Goal: Use online tool/utility: Use online tool/utility

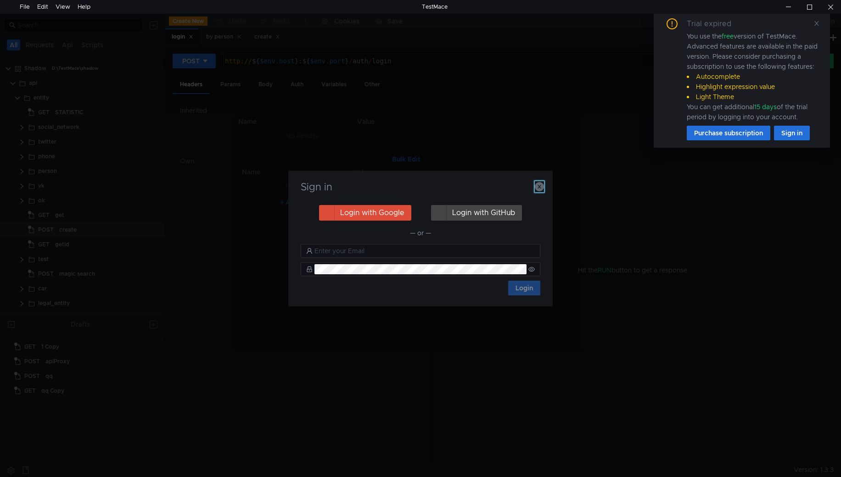
click at [538, 186] on icon "button" at bounding box center [539, 186] width 9 height 9
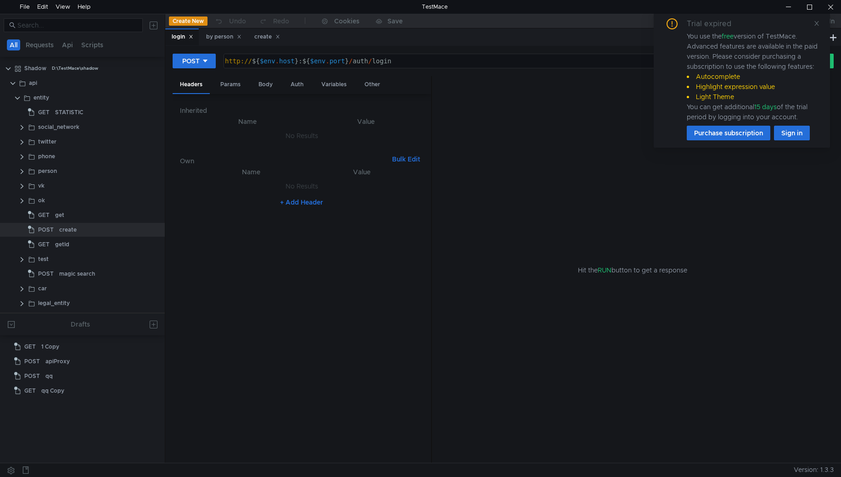
click at [817, 27] on span at bounding box center [816, 23] width 6 height 8
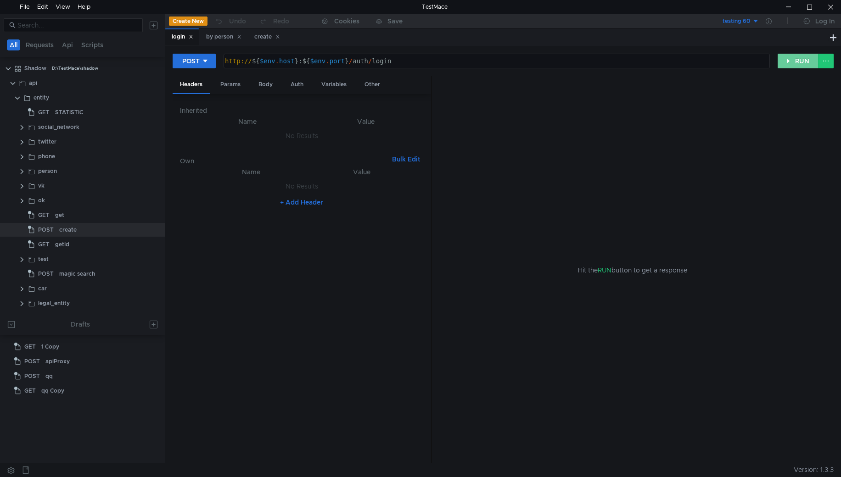
click at [791, 62] on button "RUN" at bounding box center [798, 61] width 41 height 15
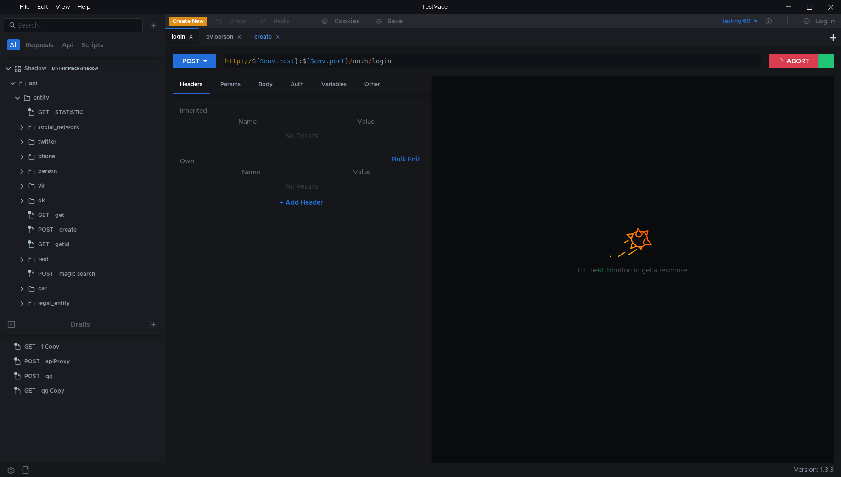
click at [266, 36] on div "create" at bounding box center [267, 37] width 26 height 10
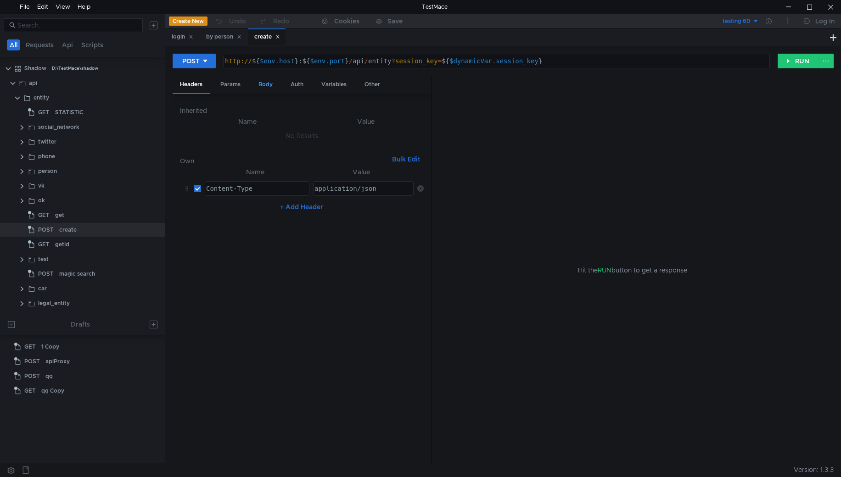
click at [255, 84] on div "Body" at bounding box center [265, 84] width 29 height 17
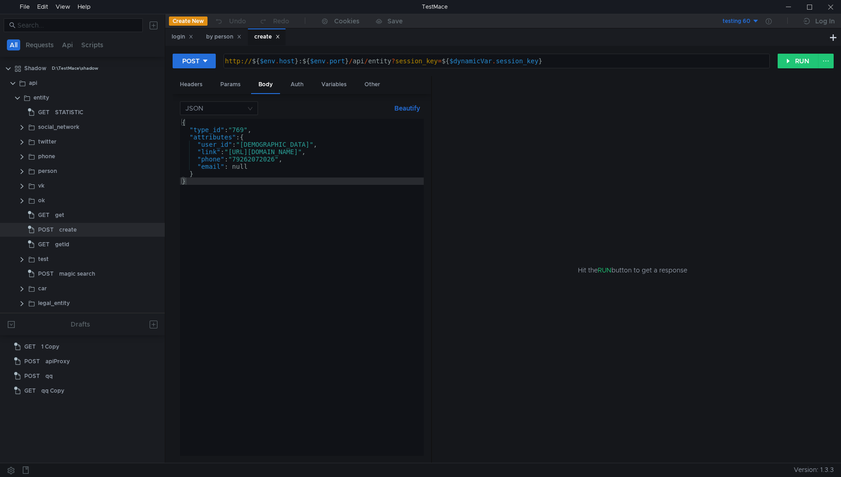
click at [250, 143] on div "{ "type_id" : "769" , "attributes" : { "user_id" : "braitak" , "link" : "https:…" at bounding box center [302, 295] width 244 height 352
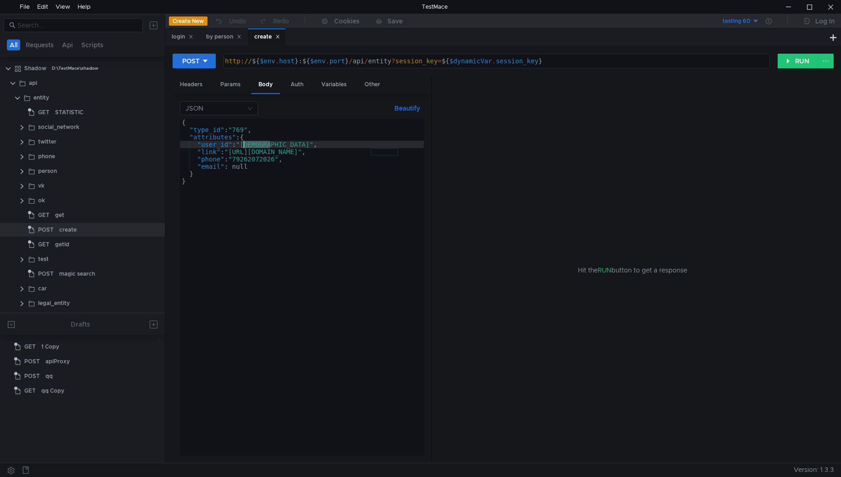
paste textarea "100014120095612664906"
drag, startPoint x: 231, startPoint y: 151, endPoint x: 397, endPoint y: 151, distance: 166.2
click at [397, 151] on div "{ "type_id" : "769" , "attributes" : { "user_id" : "100014120095612664906" , "l…" at bounding box center [302, 295] width 244 height 352
paste textarea "100014120095612664906"
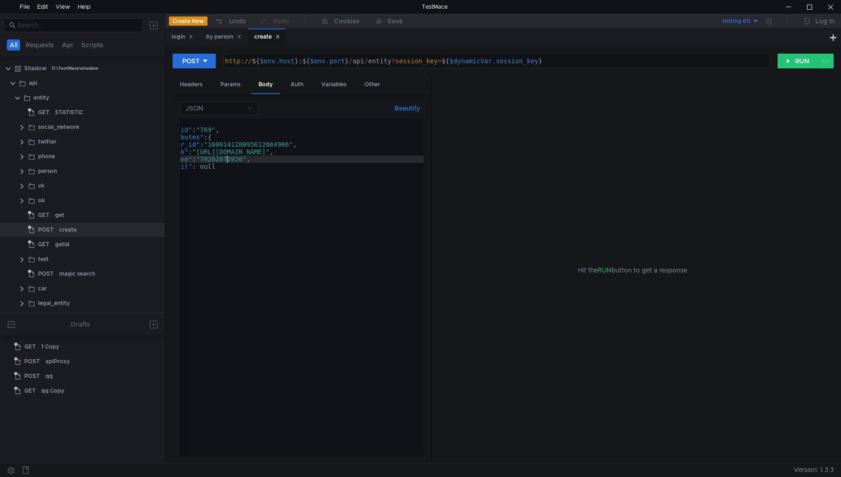
click at [228, 160] on div "{ "type_id" : "769" , "attributes" : { "user_id" : "100014120095612664906" , "l…" at bounding box center [288, 293] width 281 height 348
paste textarea "031751529"
click at [208, 167] on div "{ "type_id" : "769" , "attributes" : { "user_id" : "100014120095612664906" , "l…" at bounding box center [288, 293] width 281 height 348
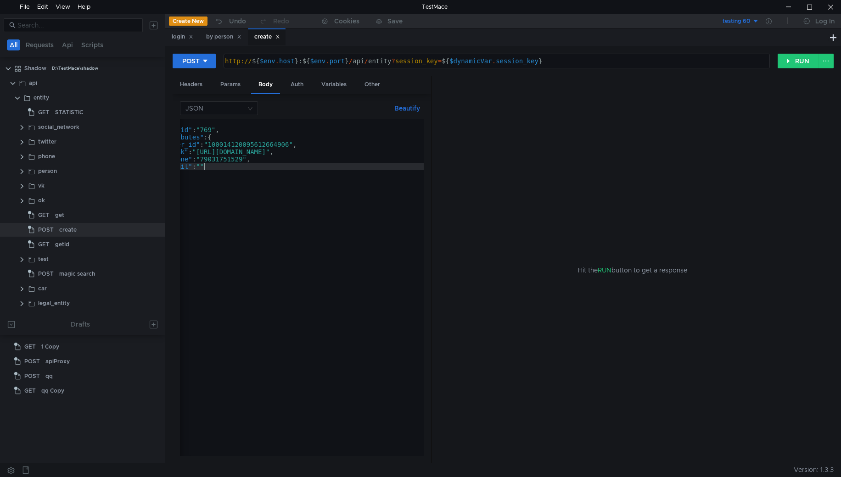
scroll to position [0, 3]
paste textarea "Sergey@GruzoGazel.ru""
type textarea ""email": "[PERSON_NAME][EMAIL_ADDRESS][DOMAIN_NAME]""
click at [803, 65] on button "RUN" at bounding box center [798, 61] width 41 height 15
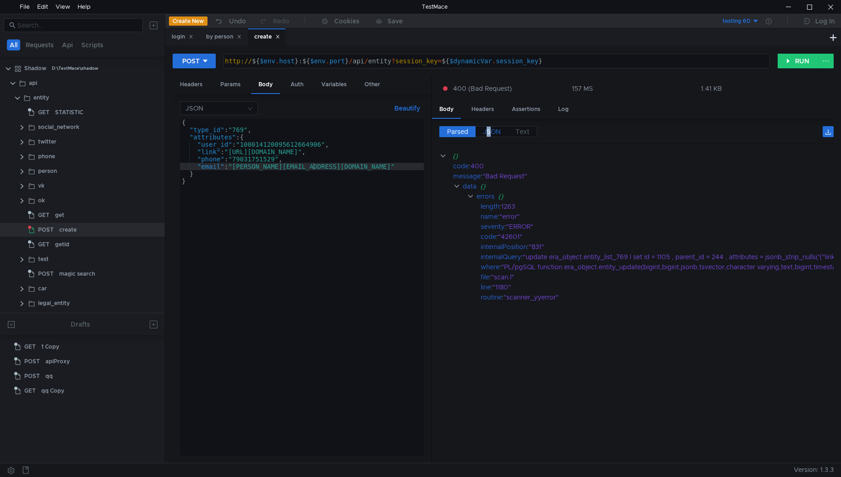
click at [489, 130] on span "JSON" at bounding box center [492, 132] width 18 height 8
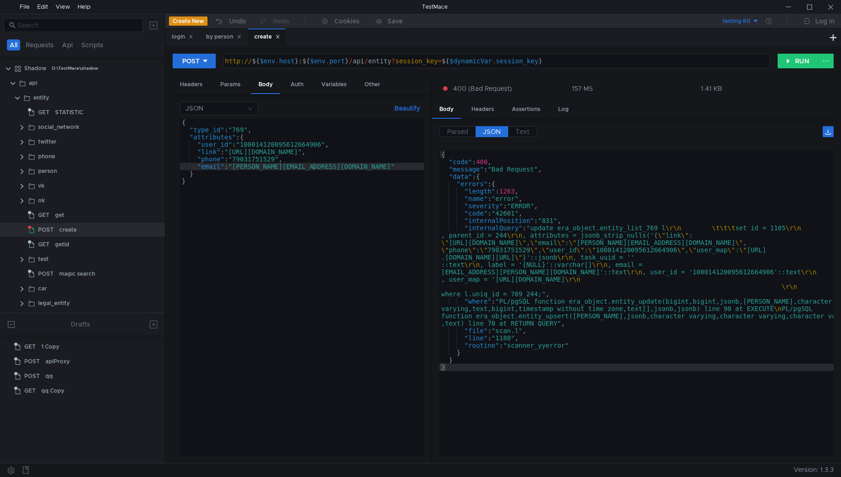
scroll to position [0, 3]
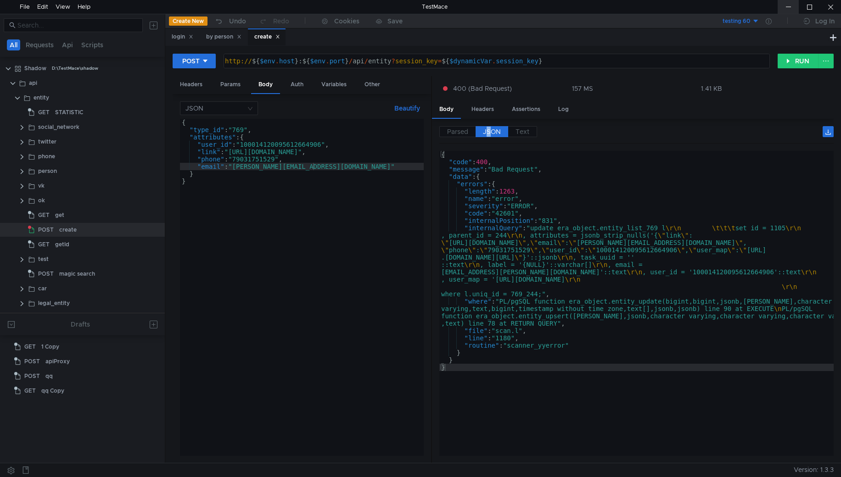
click at [783, 10] on div at bounding box center [788, 7] width 21 height 14
click at [787, 60] on button "RUN" at bounding box center [798, 61] width 41 height 15
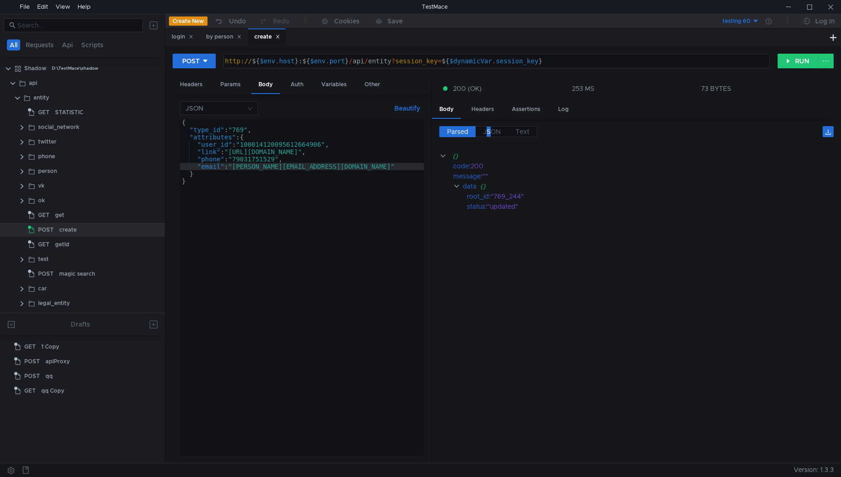
scroll to position [0, 3]
